Goal: Task Accomplishment & Management: Use online tool/utility

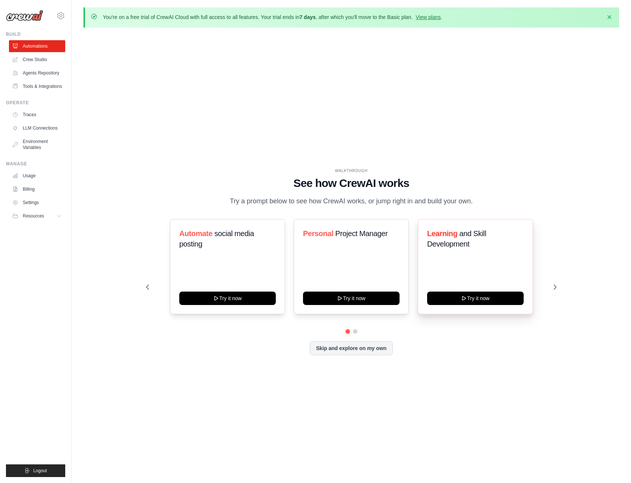
click at [458, 262] on div "Learning and Skill Development Try it now" at bounding box center [475, 266] width 115 height 95
click at [470, 301] on button "Try it now" at bounding box center [475, 297] width 96 height 13
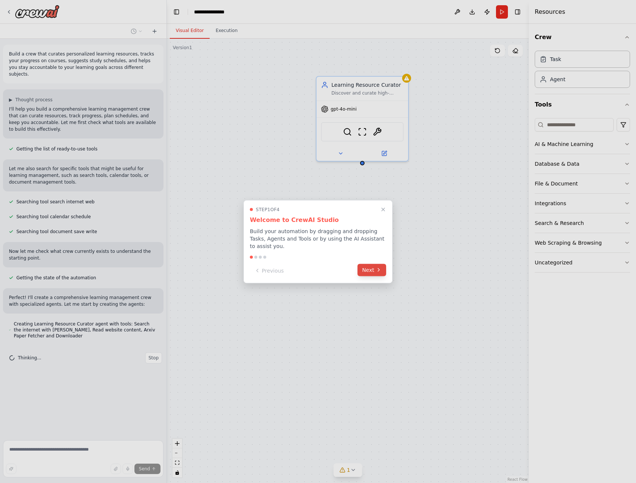
click at [365, 272] on button "Next" at bounding box center [372, 270] width 29 height 12
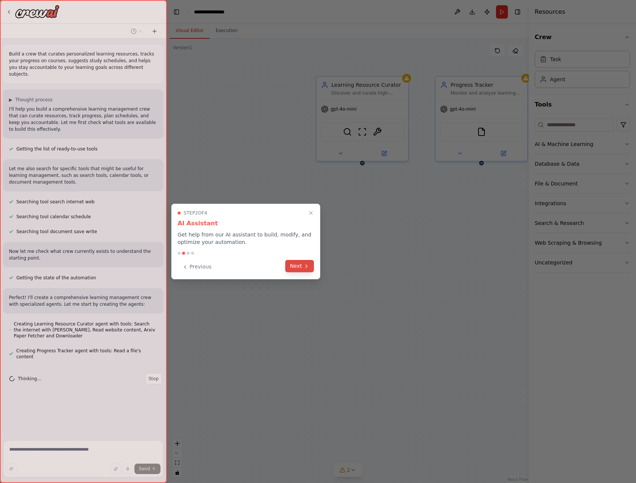
click at [301, 266] on button "Next" at bounding box center [299, 266] width 29 height 12
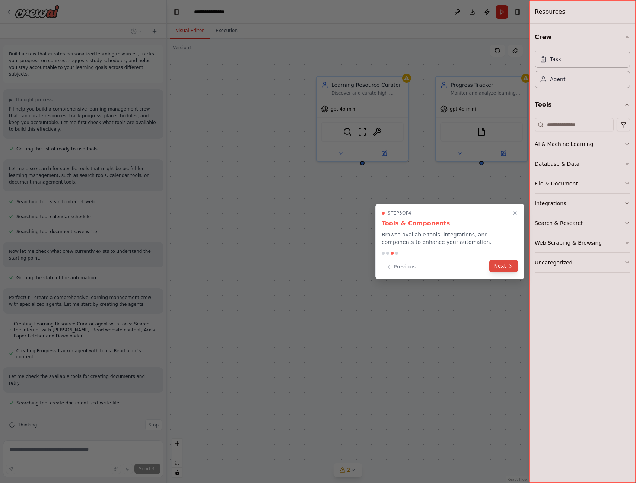
click at [504, 263] on button "Next" at bounding box center [504, 266] width 29 height 12
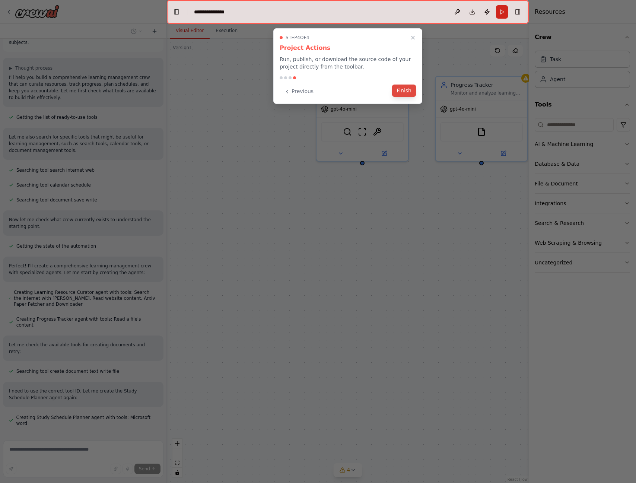
scroll to position [53, 0]
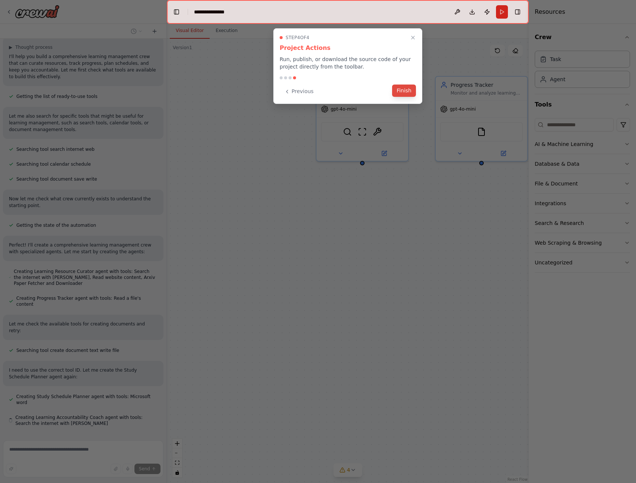
click at [400, 90] on button "Finish" at bounding box center [404, 91] width 24 height 12
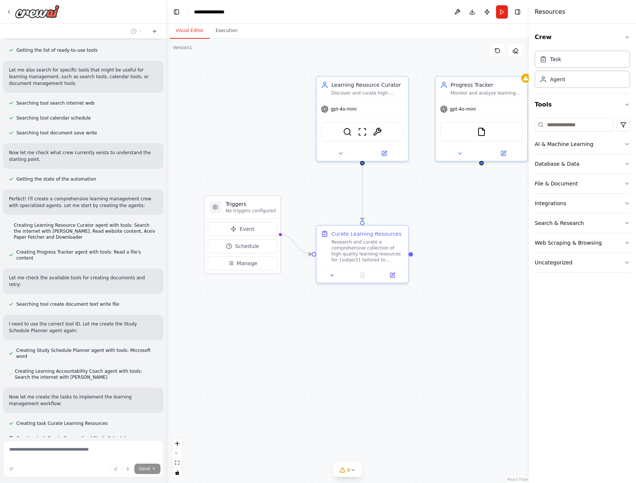
scroll to position [114, 0]
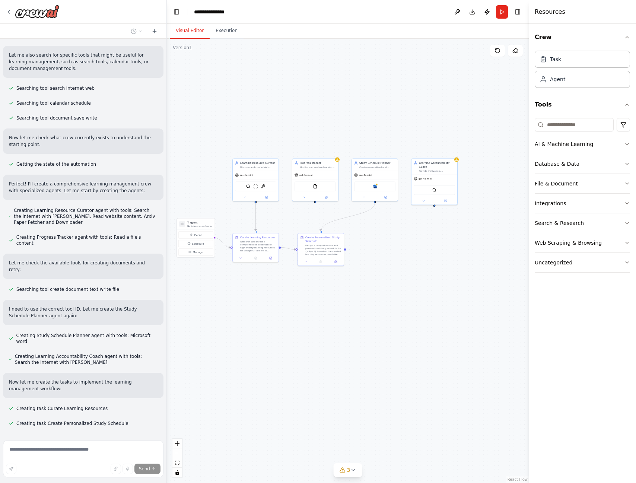
drag, startPoint x: 444, startPoint y: 381, endPoint x: 384, endPoint y: 326, distance: 80.9
click at [384, 326] on div ".deletable-edge-delete-btn { width: 20px; height: 20px; border: 0px solid #ffff…" at bounding box center [348, 261] width 362 height 444
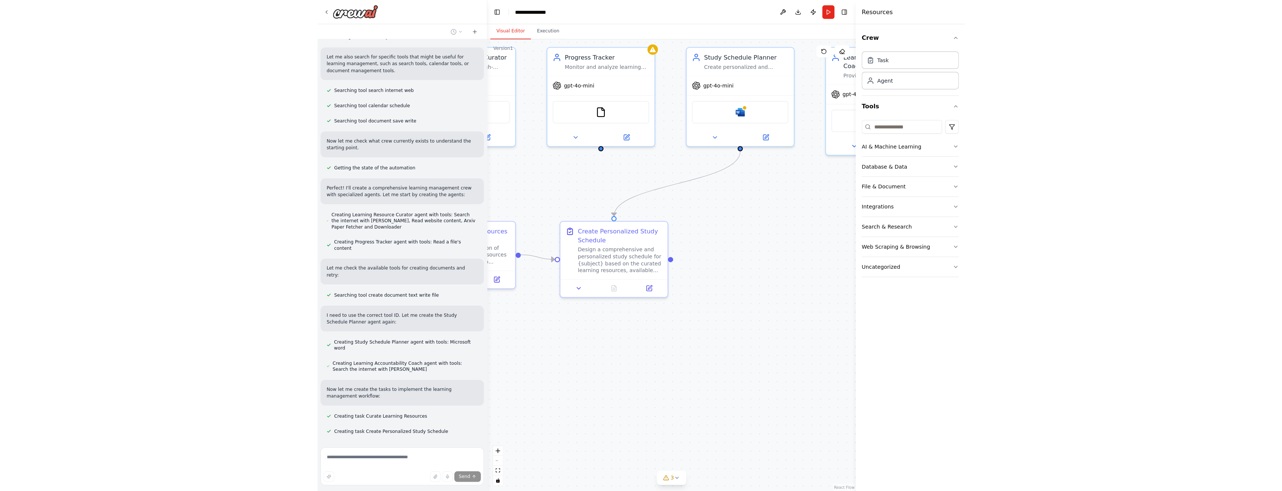
scroll to position [120, 0]
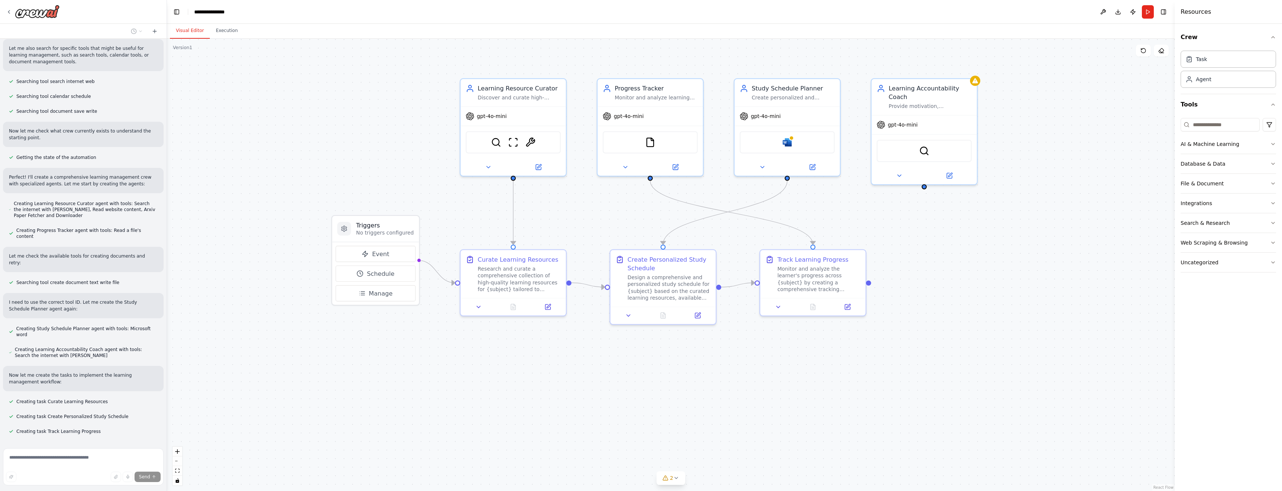
drag, startPoint x: 646, startPoint y: 212, endPoint x: 995, endPoint y: 235, distance: 349.8
click at [636, 235] on div ".deletable-edge-delete-btn { width: 20px; height: 20px; border: 0px solid #ffff…" at bounding box center [670, 265] width 1007 height 453
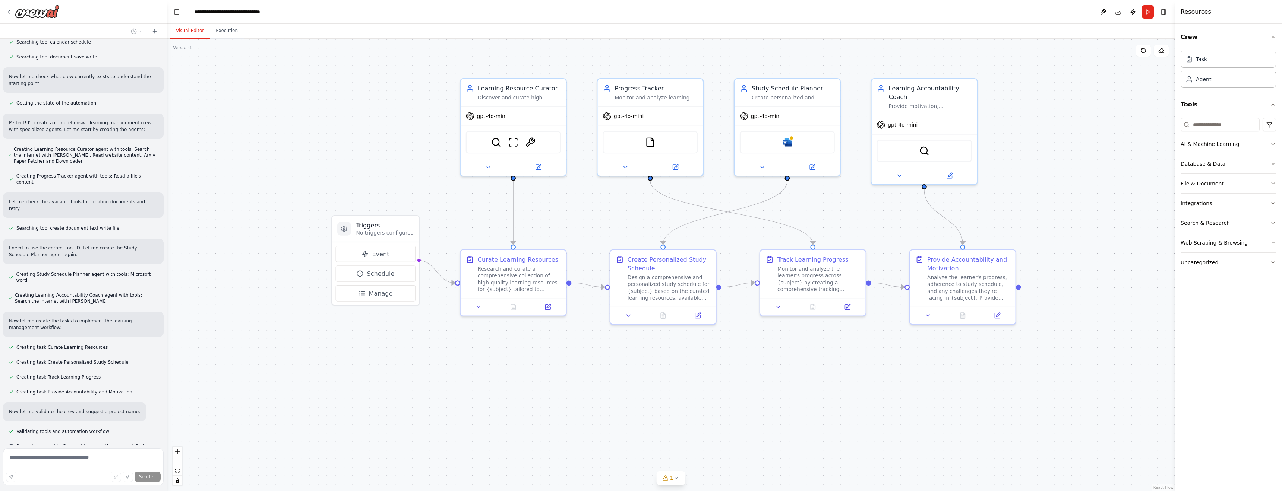
scroll to position [190, 0]
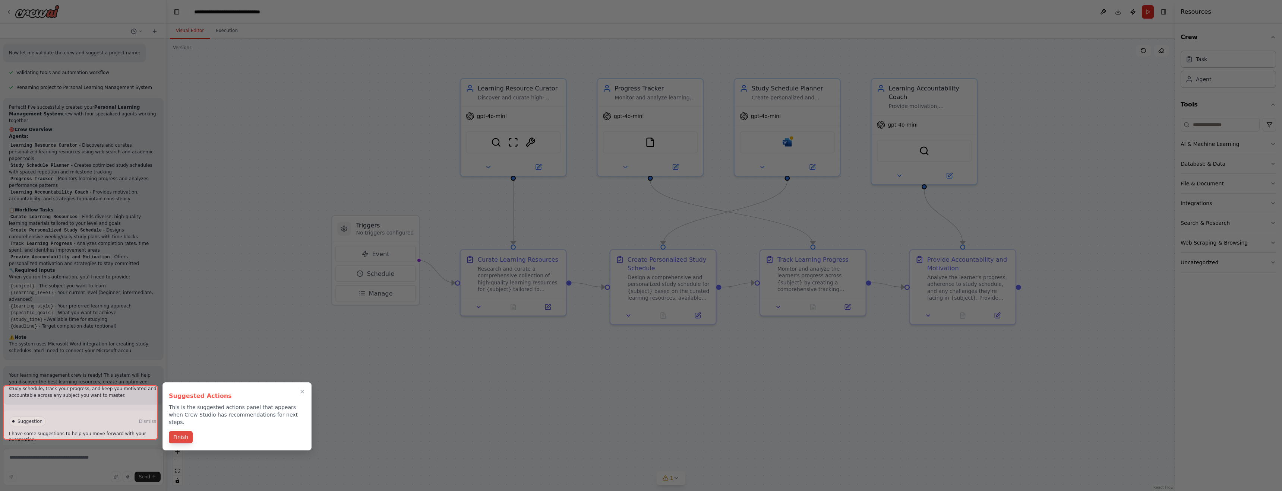
click at [185, 433] on button "Finish" at bounding box center [181, 437] width 24 height 12
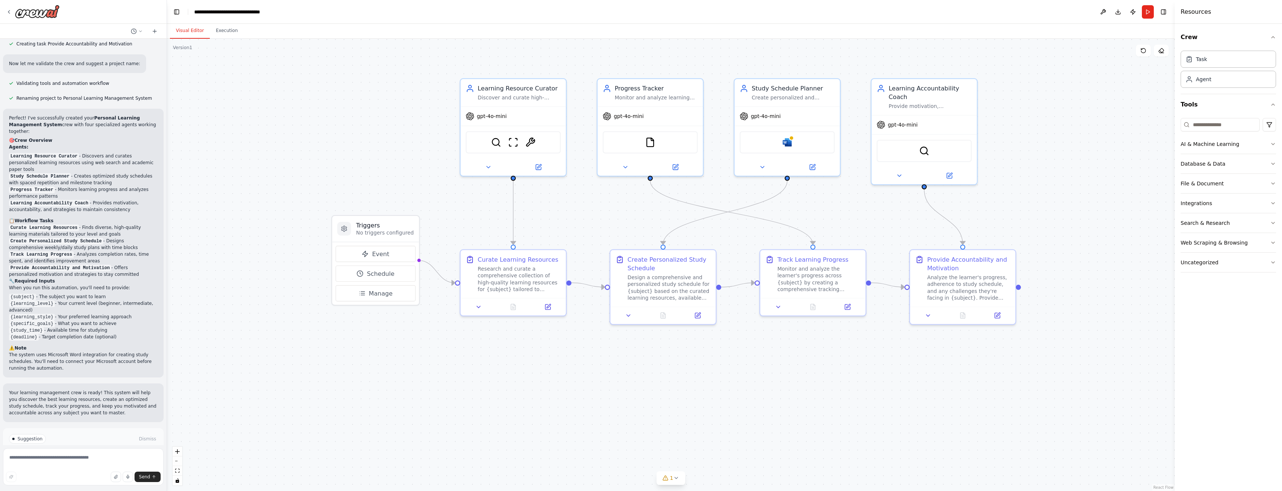
scroll to position [541, 0]
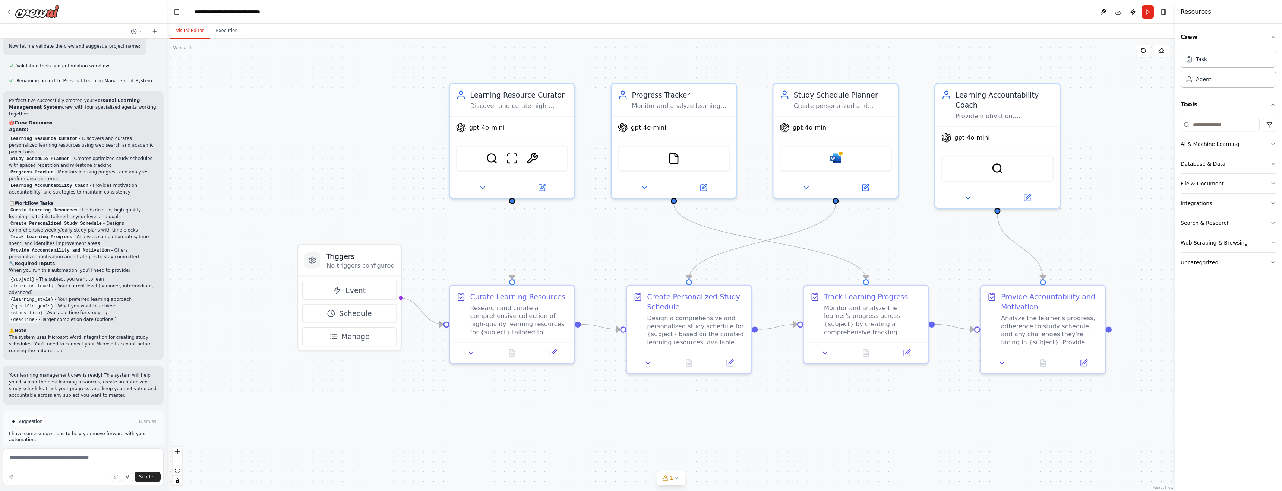
drag, startPoint x: 815, startPoint y: 241, endPoint x: 1155, endPoint y: 241, distance: 339.8
click at [636, 241] on div ".deletable-edge-delete-btn { width: 20px; height: 20px; border: 0px solid #ffff…" at bounding box center [670, 265] width 1007 height 453
